Goal: Navigation & Orientation: Find specific page/section

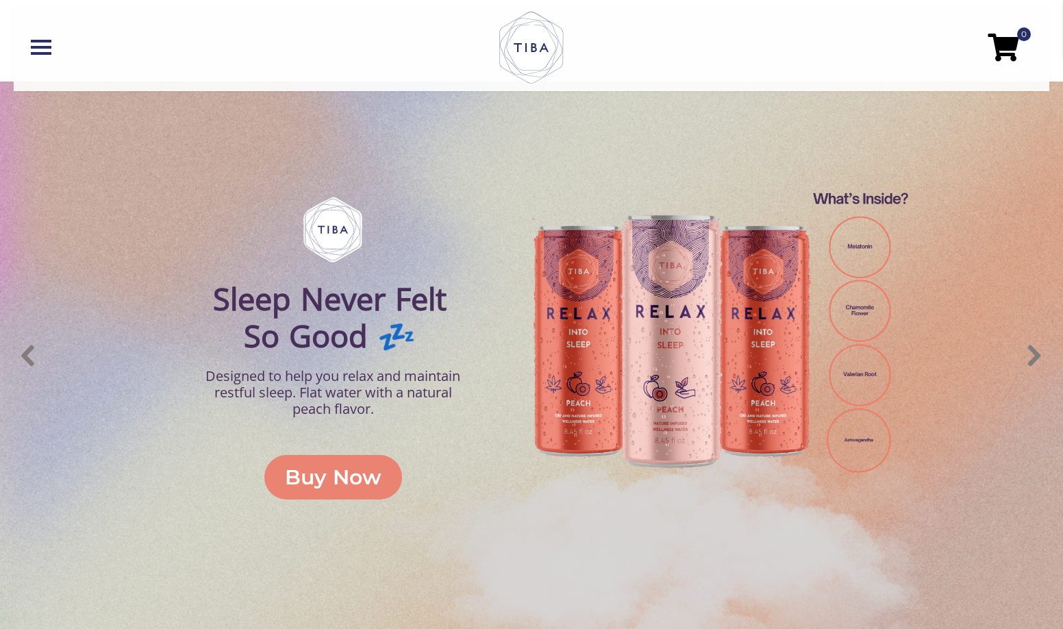
scroll to position [548, 0]
drag, startPoint x: 867, startPoint y: 242, endPoint x: 850, endPoint y: 291, distance: 51.3
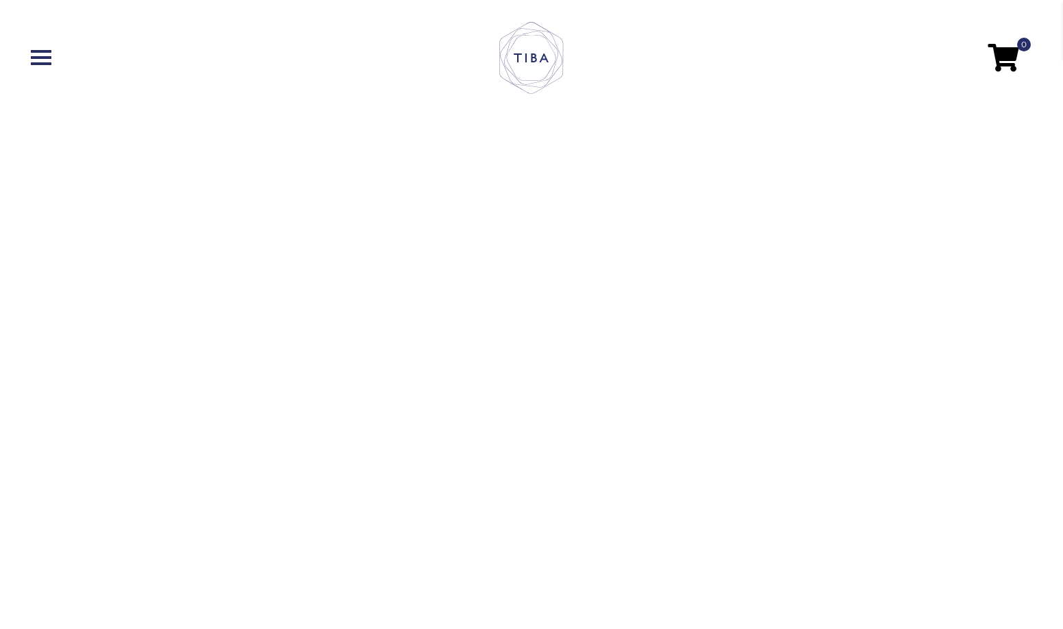
scroll to position [0, 0]
click at [39, 62] on link at bounding box center [198, 57] width 334 height 15
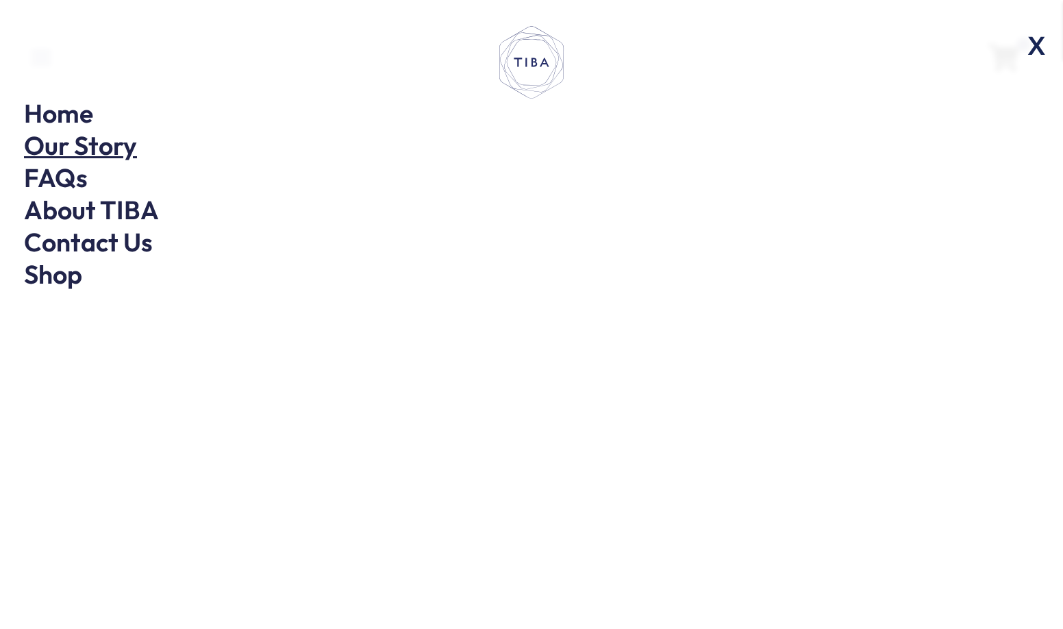
click at [97, 146] on link "Our Story" at bounding box center [80, 145] width 113 height 33
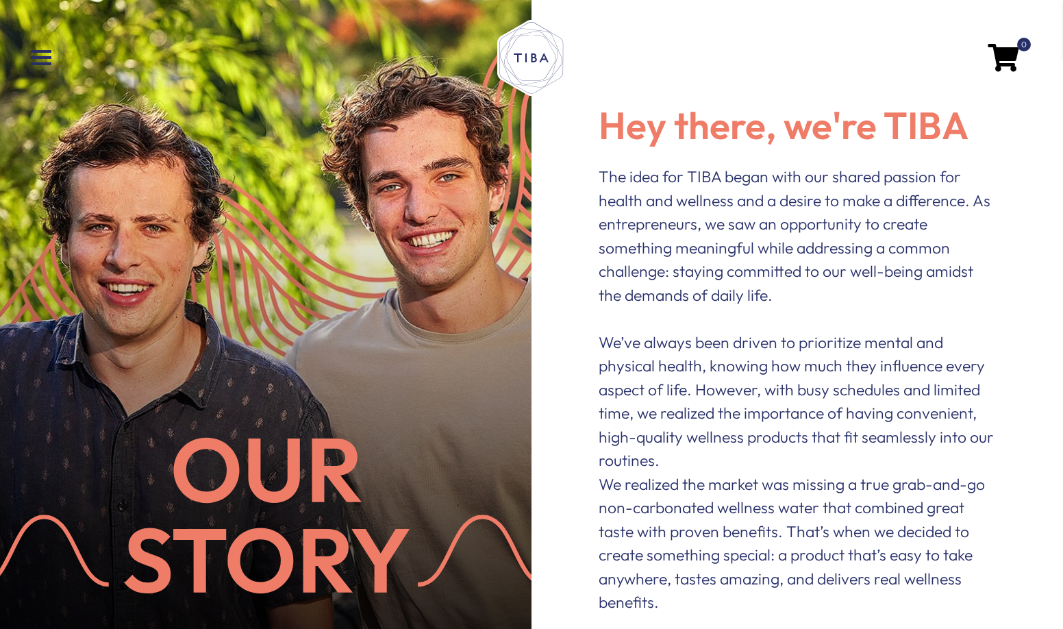
click at [31, 53] on span at bounding box center [41, 51] width 21 height 3
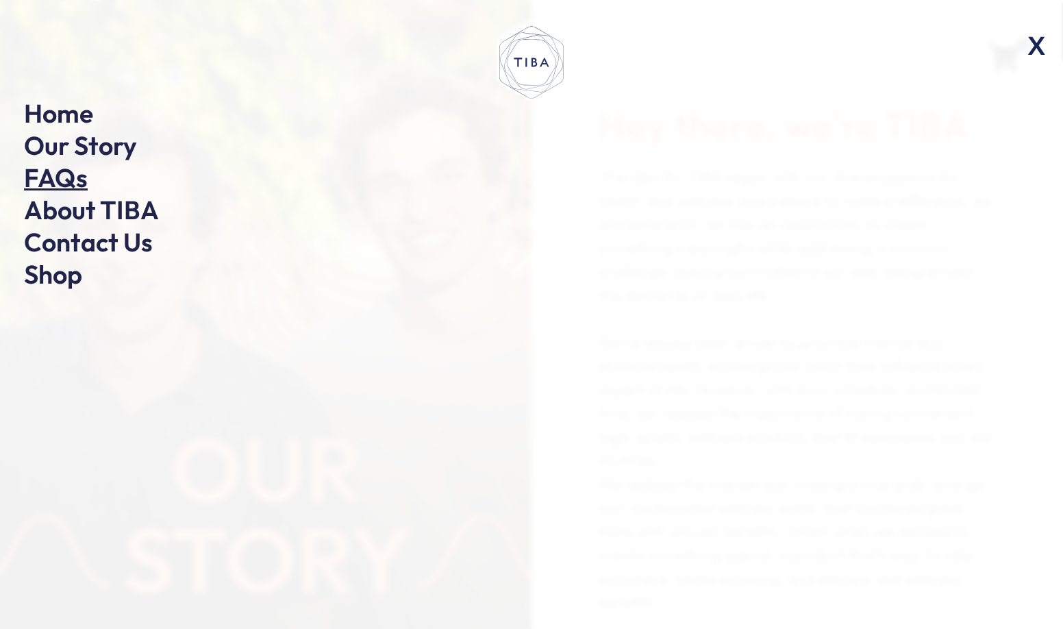
click at [61, 184] on link "FAQs" at bounding box center [56, 177] width 64 height 33
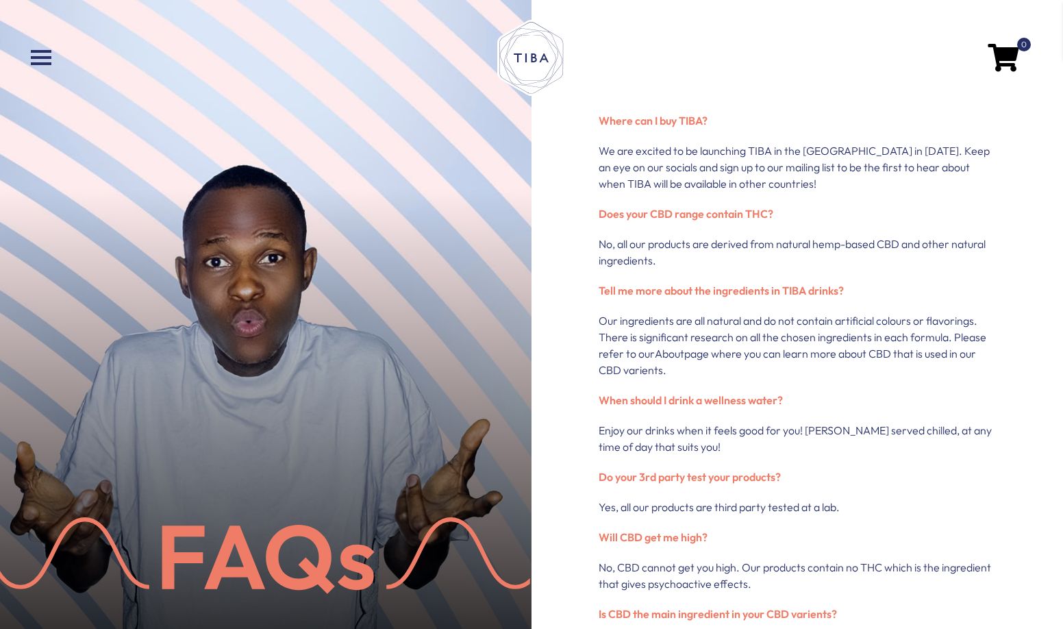
click at [45, 58] on span at bounding box center [41, 57] width 21 height 3
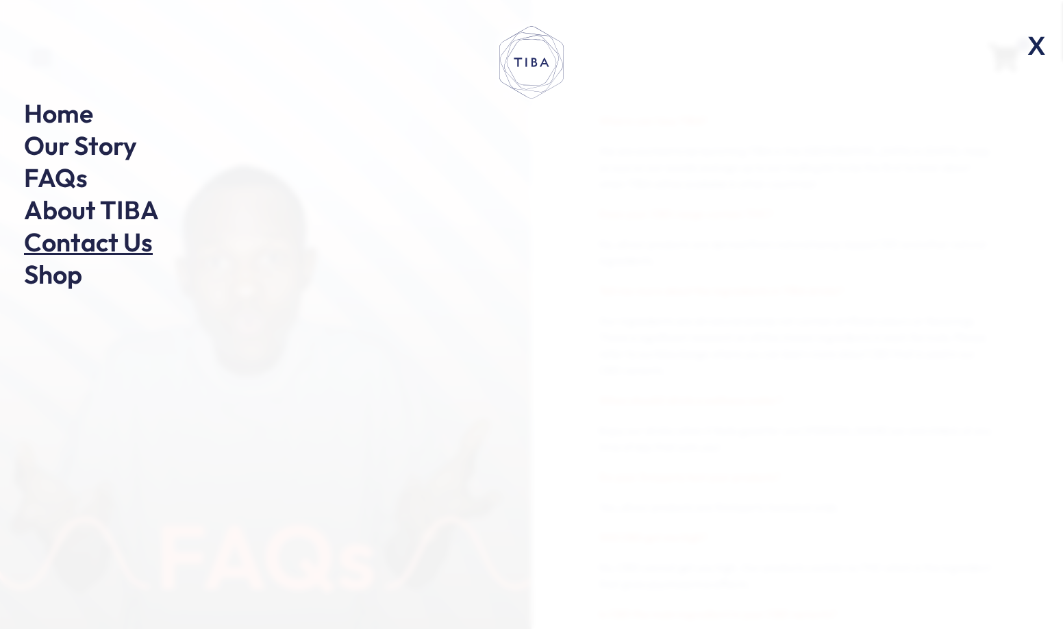
click at [98, 248] on link "Contact Us" at bounding box center [88, 241] width 129 height 33
